Goal: Transaction & Acquisition: Obtain resource

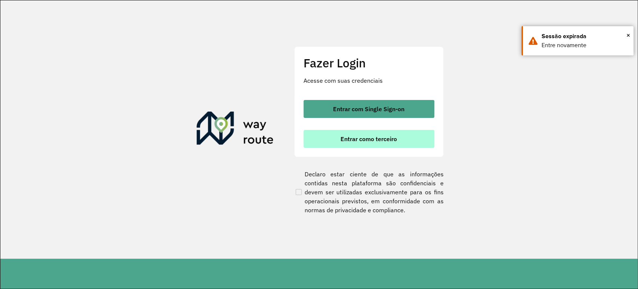
click at [353, 133] on button "Entrar como terceiro" at bounding box center [369, 139] width 131 height 18
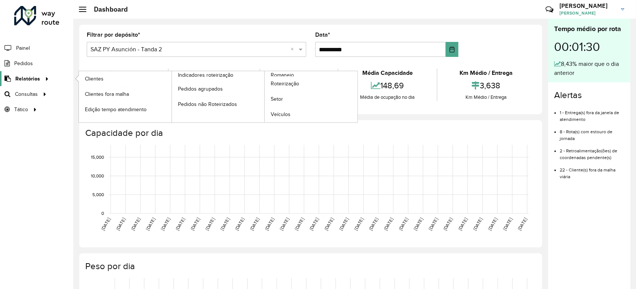
click at [33, 73] on link "Relatórios" at bounding box center [25, 78] width 51 height 15
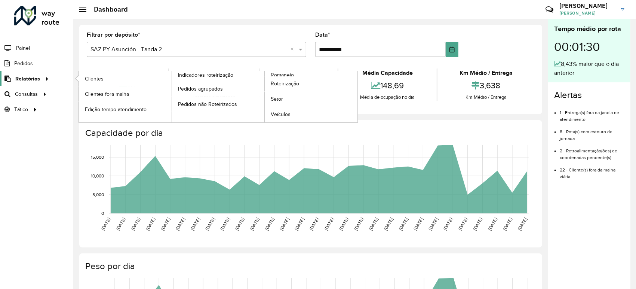
drag, startPoint x: 52, startPoint y: 77, endPoint x: 44, endPoint y: 75, distance: 8.3
click at [50, 77] on li "Relatórios Clientes Clientes fora malha Edição tempo atendimento Indicadores ro…" at bounding box center [36, 78] width 73 height 15
click at [44, 75] on icon at bounding box center [46, 78] width 6 height 11
click at [36, 80] on span "Relatórios" at bounding box center [27, 79] width 25 height 8
click at [281, 83] on span "Roteirização" at bounding box center [286, 84] width 30 height 8
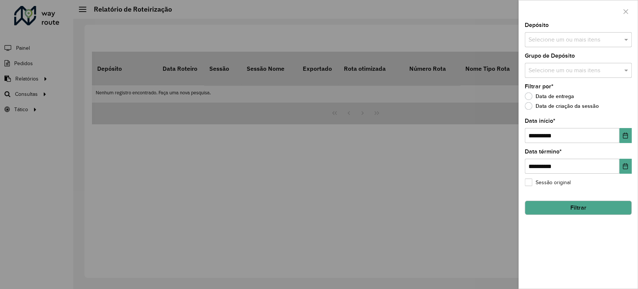
click at [598, 39] on input "text" at bounding box center [575, 40] width 96 height 9
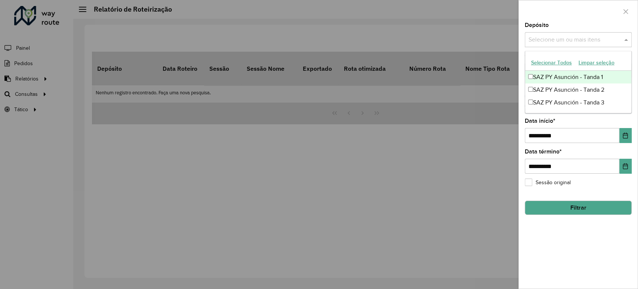
click at [564, 69] on div "Selecionar Todos Limpar seleção" at bounding box center [578, 63] width 106 height 16
click at [565, 75] on div "SAZ PY Asunción - Tanda 1" at bounding box center [578, 77] width 106 height 13
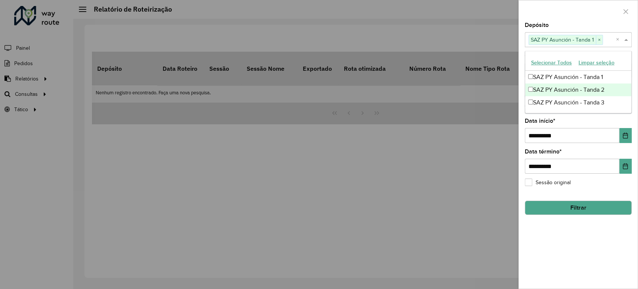
click at [565, 88] on div "SAZ PY Asunción - Tanda 2" at bounding box center [578, 89] width 106 height 13
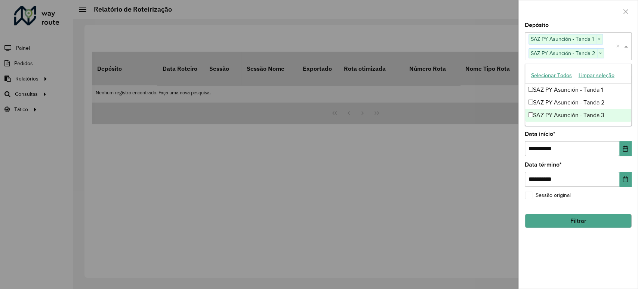
click at [559, 114] on div "SAZ PY Asunción - Tanda 3" at bounding box center [578, 115] width 106 height 13
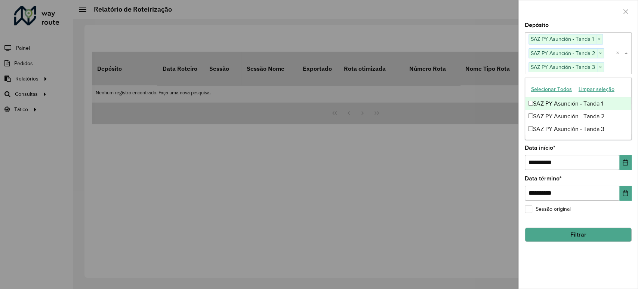
click at [556, 14] on div at bounding box center [578, 11] width 119 height 22
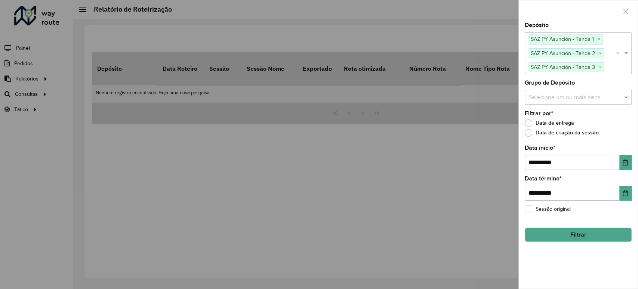
drag, startPoint x: 568, startPoint y: 206, endPoint x: 568, endPoint y: 211, distance: 4.9
drag, startPoint x: 568, startPoint y: 211, endPoint x: 604, endPoint y: 129, distance: 89.4
click at [604, 129] on div "Filtrar por * Data de entrega Data de criação da sessão" at bounding box center [578, 125] width 107 height 28
click at [585, 234] on button "Filtrar" at bounding box center [578, 234] width 107 height 14
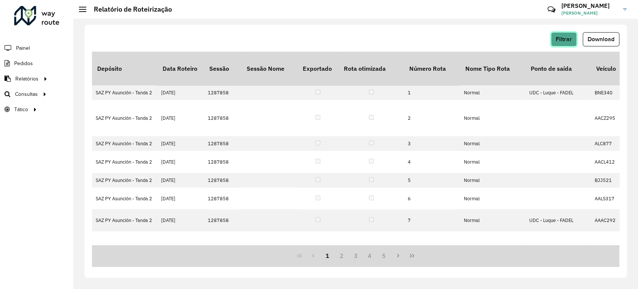
click at [570, 33] on button "Filtrar" at bounding box center [564, 39] width 26 height 14
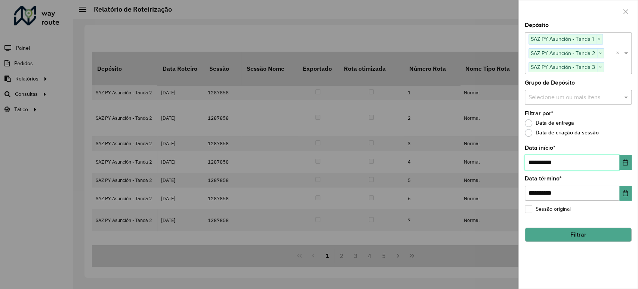
click at [535, 161] on input "**********" at bounding box center [572, 162] width 95 height 15
type input "**********"
click at [588, 242] on div "**********" at bounding box center [578, 155] width 119 height 266
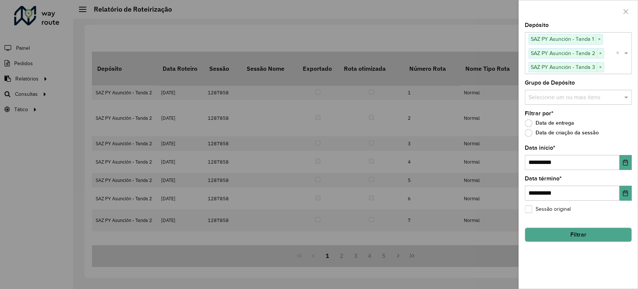
click at [573, 242] on div "**********" at bounding box center [578, 155] width 119 height 266
click at [577, 239] on button "Filtrar" at bounding box center [578, 234] width 107 height 14
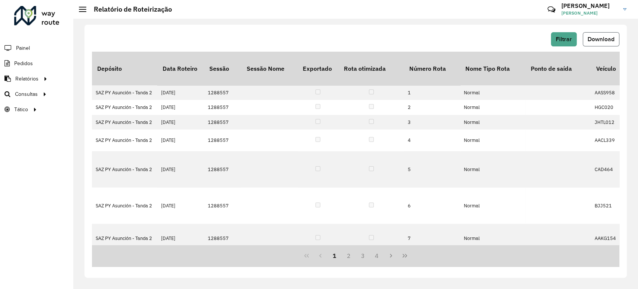
click at [597, 43] on button "Download" at bounding box center [601, 39] width 37 height 14
click at [573, 35] on button "Filtrar" at bounding box center [564, 39] width 26 height 14
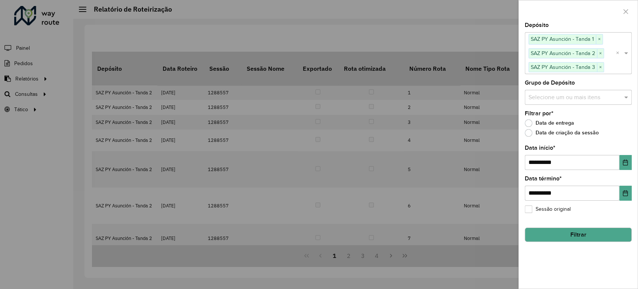
click at [571, 243] on div "**********" at bounding box center [578, 155] width 119 height 266
click at [571, 237] on button "Filtrar" at bounding box center [578, 234] width 107 height 14
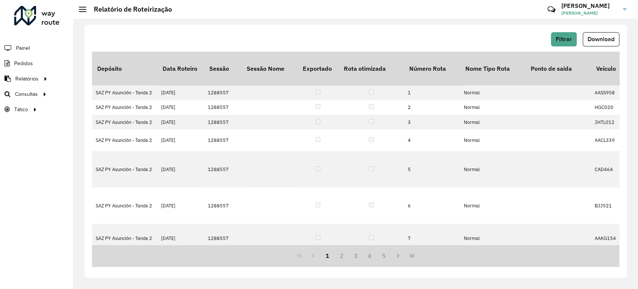
click at [598, 37] on span "Download" at bounding box center [601, 39] width 27 height 6
